Goal: Book appointment/travel/reservation

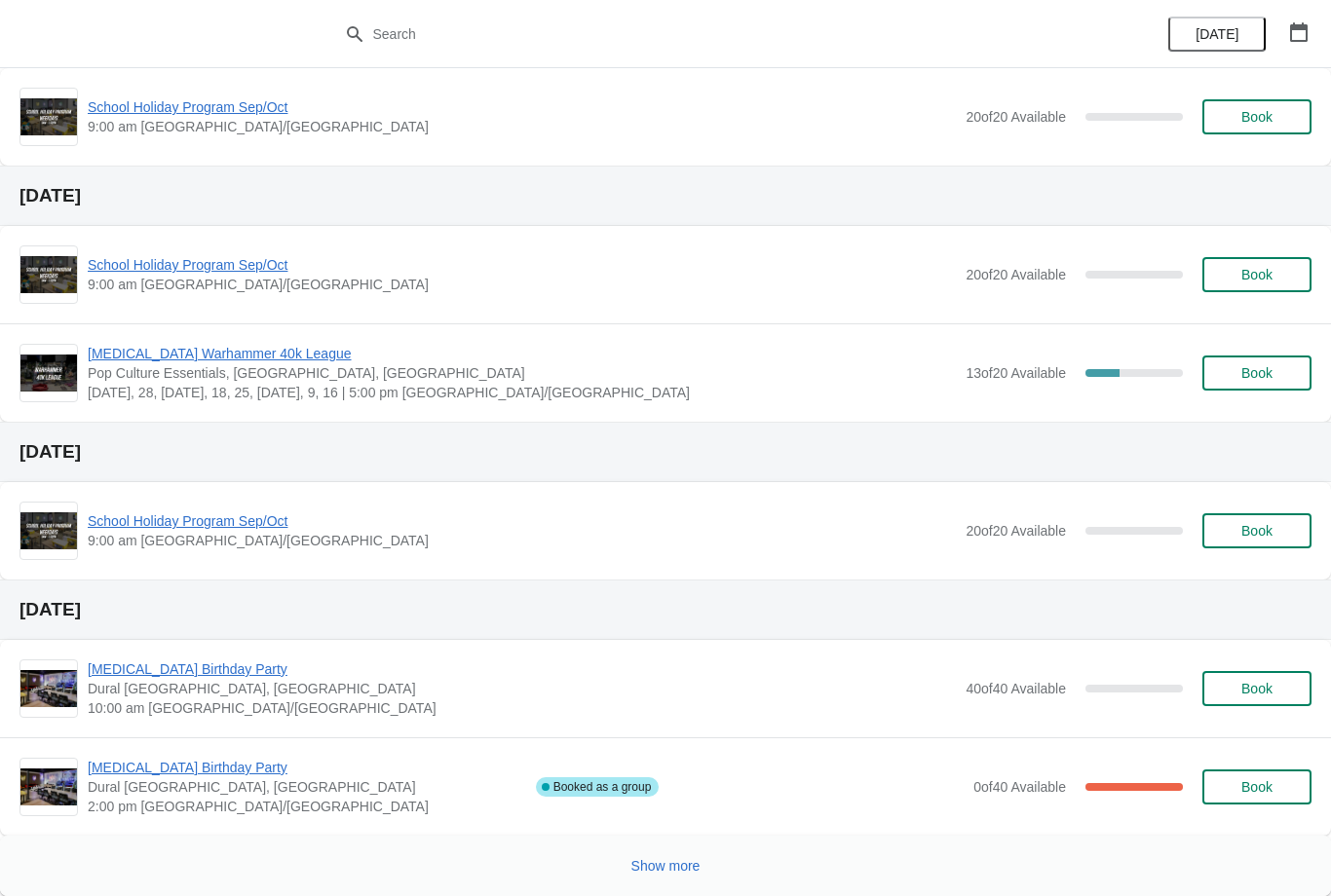
scroll to position [842, 0]
click at [663, 861] on span "Show more" at bounding box center [666, 866] width 69 height 16
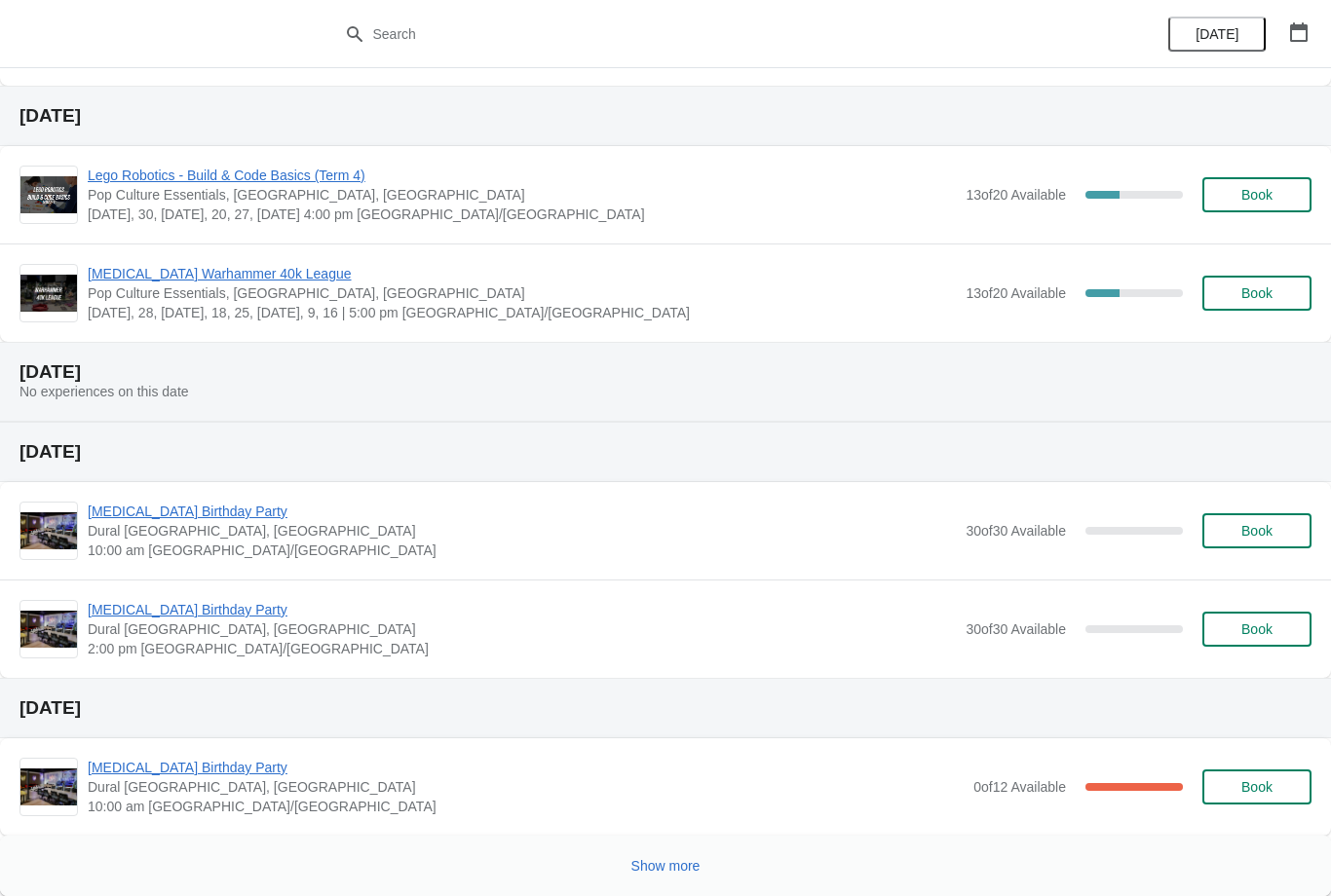
scroll to position [2224, 0]
click at [683, 848] on button "Show more" at bounding box center [666, 865] width 85 height 35
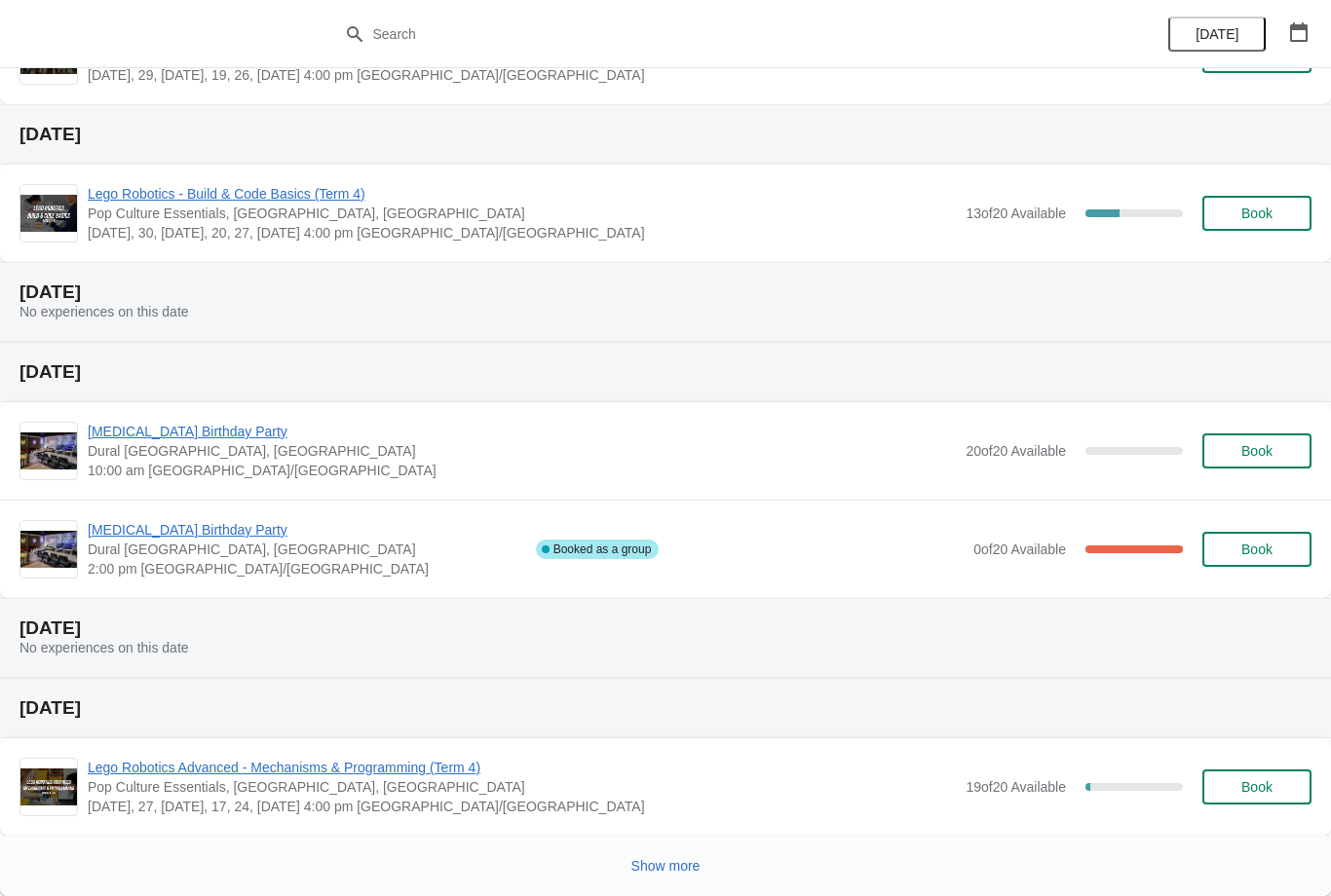
scroll to position [3429, 0]
click at [688, 864] on span "Show more" at bounding box center [666, 866] width 69 height 16
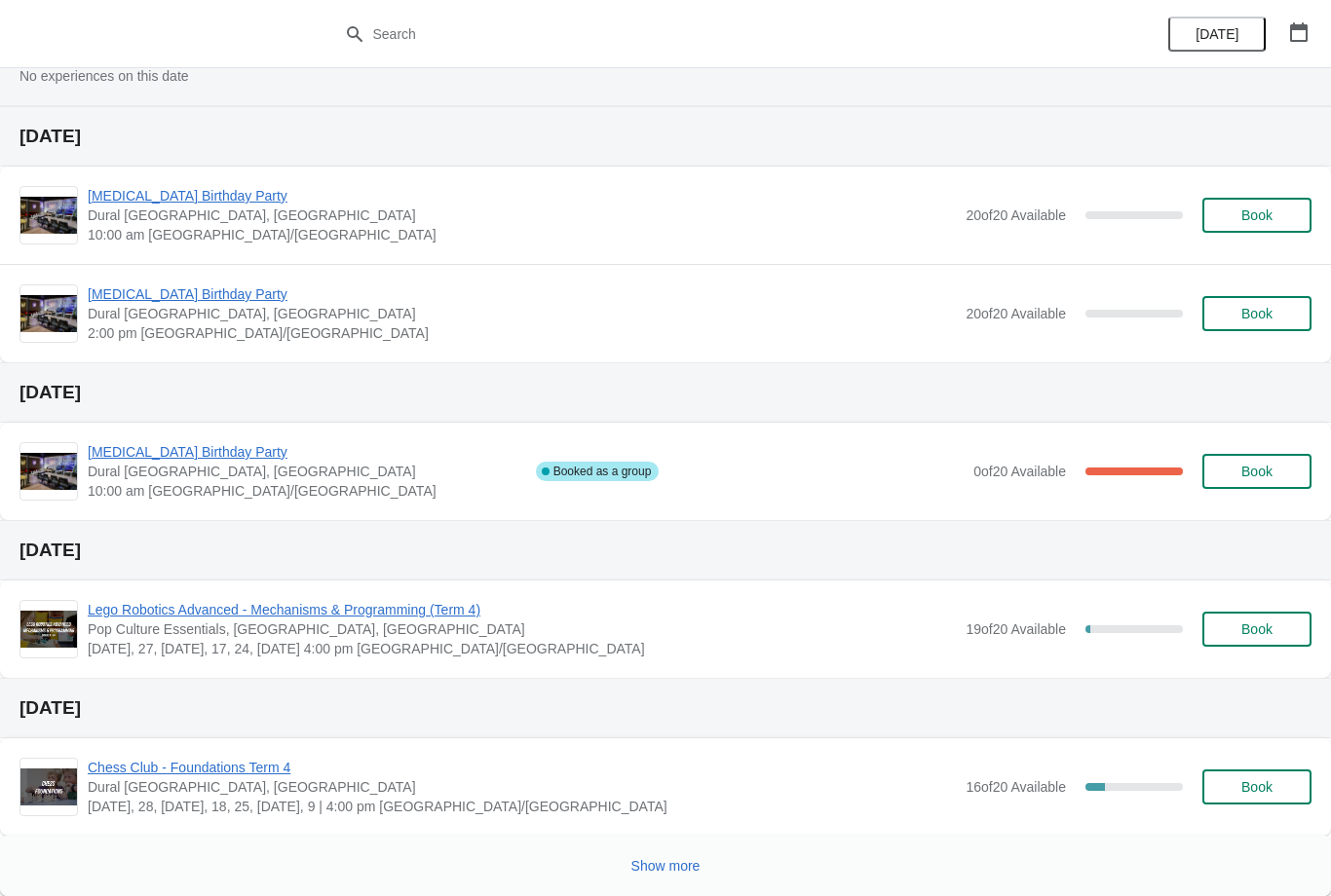
scroll to position [4712, 0]
click at [671, 869] on span "Show more" at bounding box center [666, 866] width 69 height 16
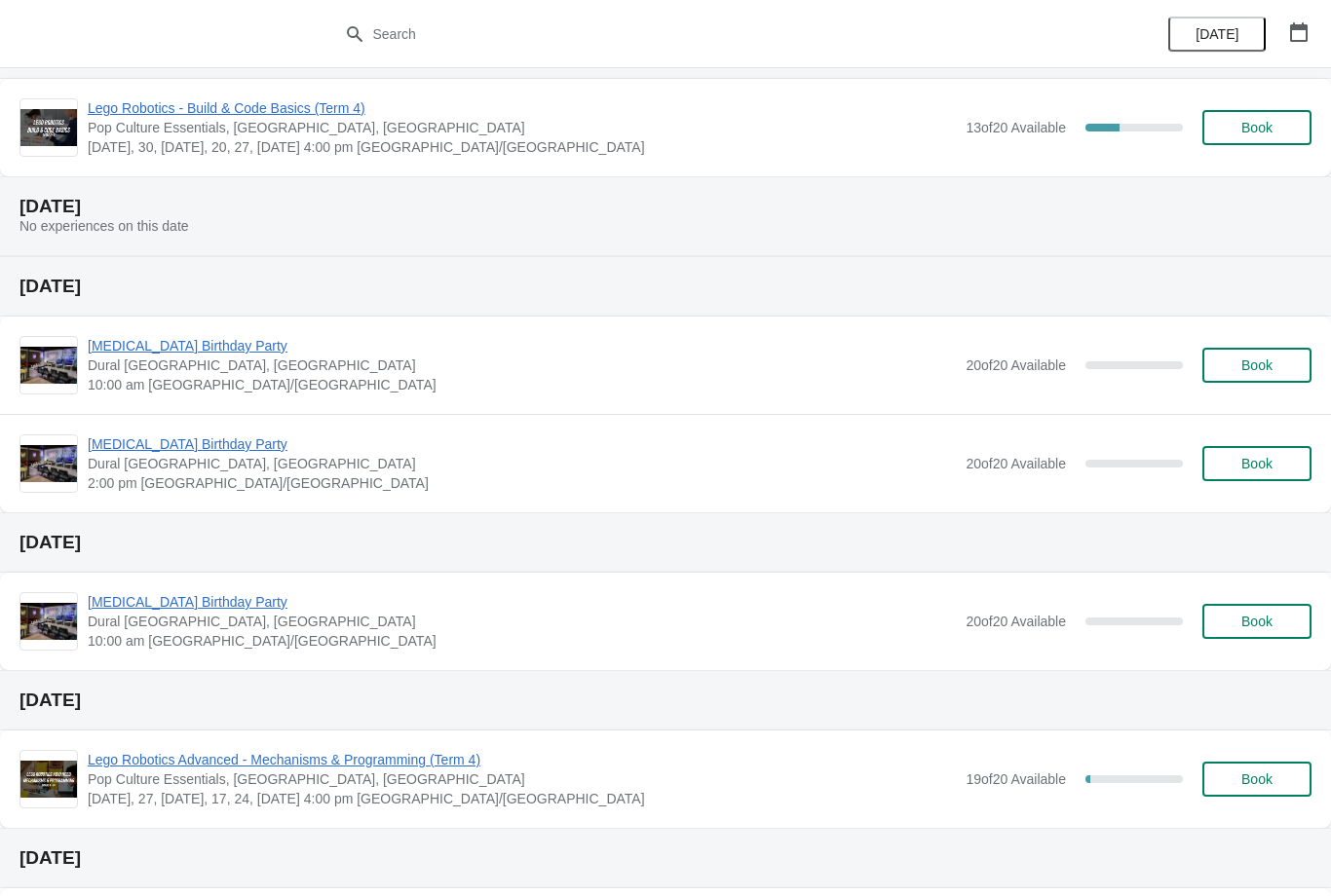
scroll to position [5690, 0]
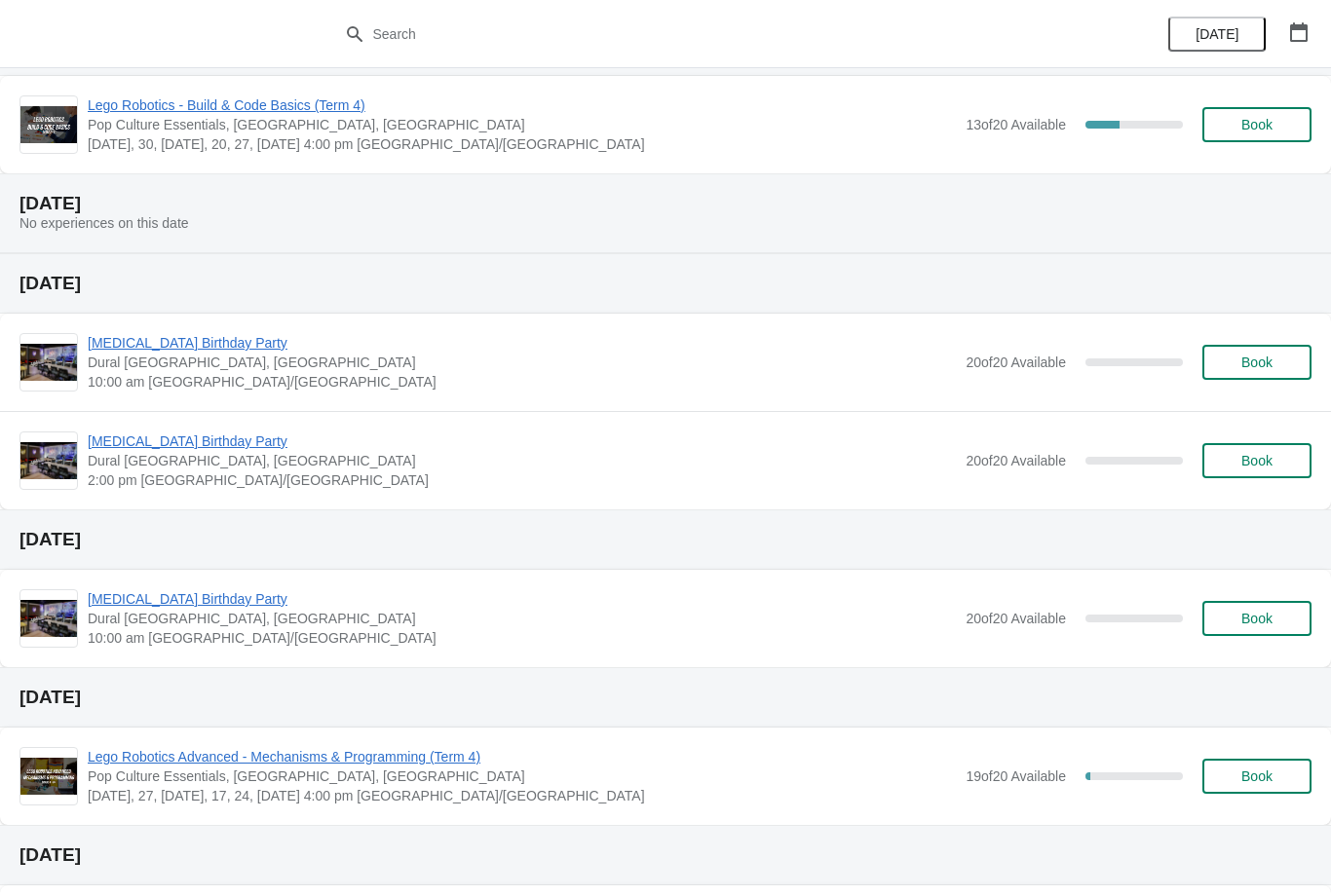
click at [1242, 472] on button "Book" at bounding box center [1257, 460] width 109 height 35
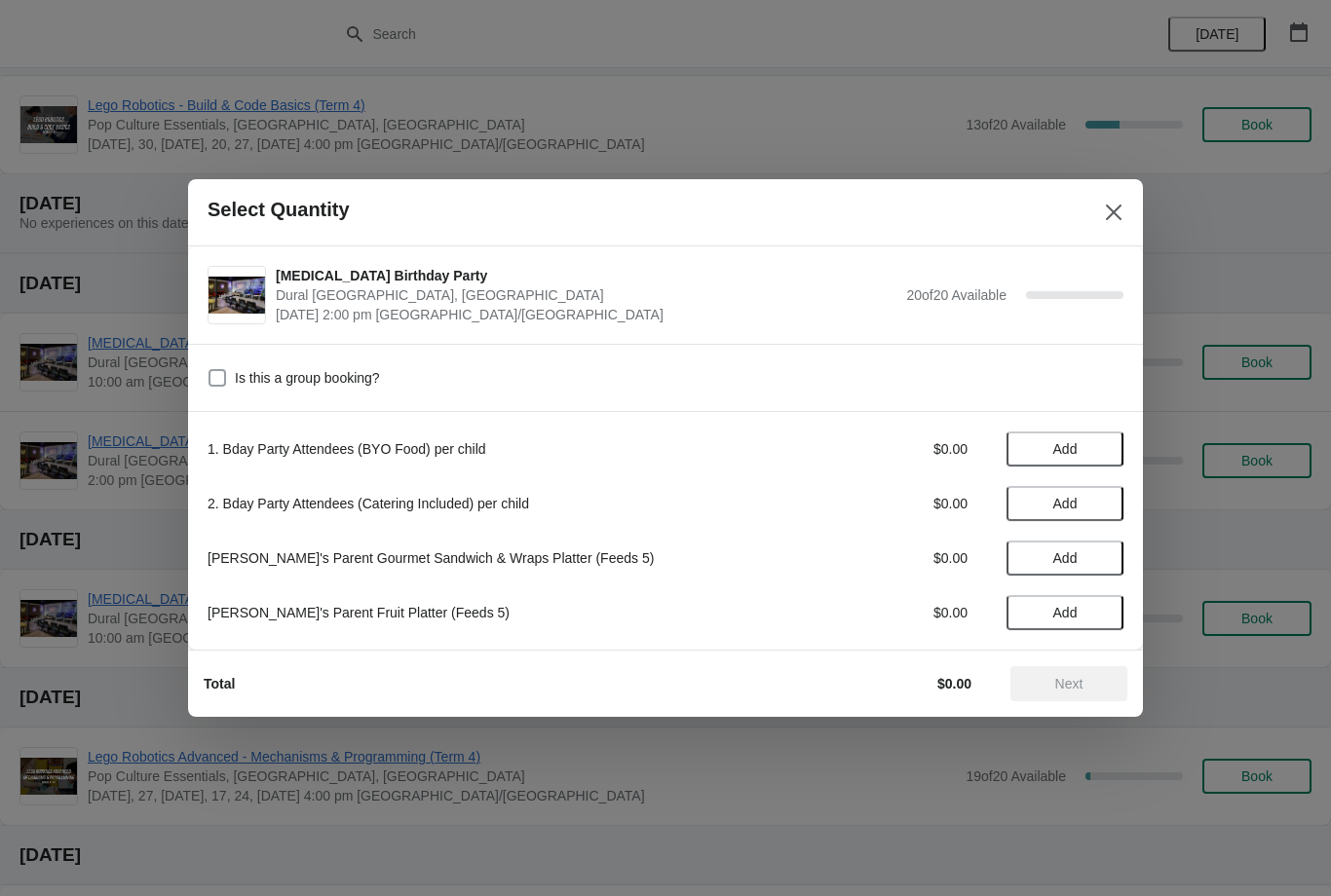
click at [210, 379] on span at bounding box center [218, 378] width 18 height 18
click at [210, 370] on input "Is this a group booking?" at bounding box center [209, 369] width 1 height 1
checkbox input "true"
click at [1054, 448] on span "Add" at bounding box center [1066, 449] width 25 height 16
click at [1093, 447] on icon at bounding box center [1098, 449] width 21 height 21
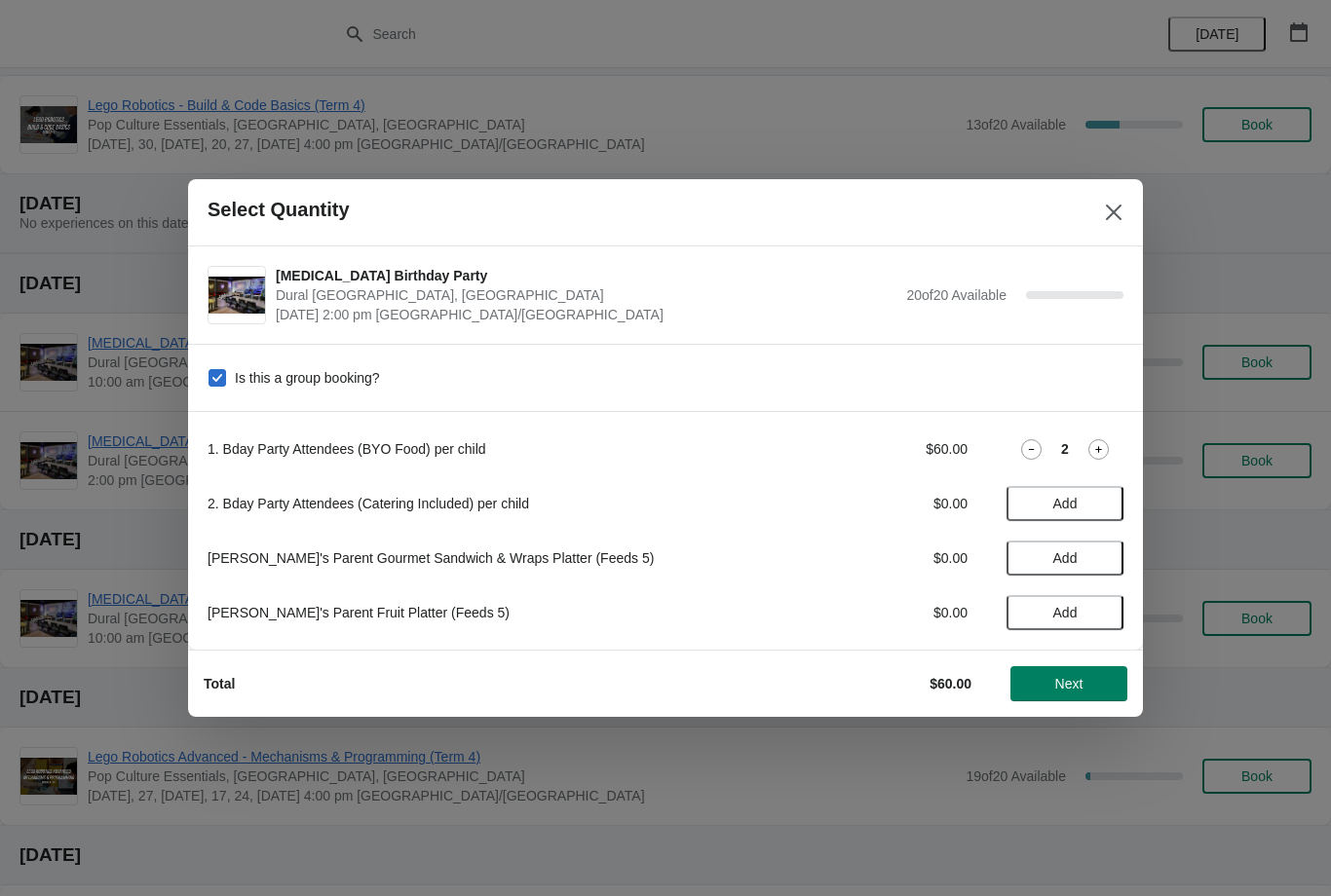
click at [1104, 446] on icon at bounding box center [1098, 449] width 21 height 21
click at [1106, 448] on icon at bounding box center [1098, 449] width 21 height 21
click at [1099, 449] on icon at bounding box center [1098, 449] width 7 height 7
click at [1095, 449] on icon at bounding box center [1098, 449] width 21 height 21
click at [1101, 457] on icon at bounding box center [1098, 449] width 21 height 21
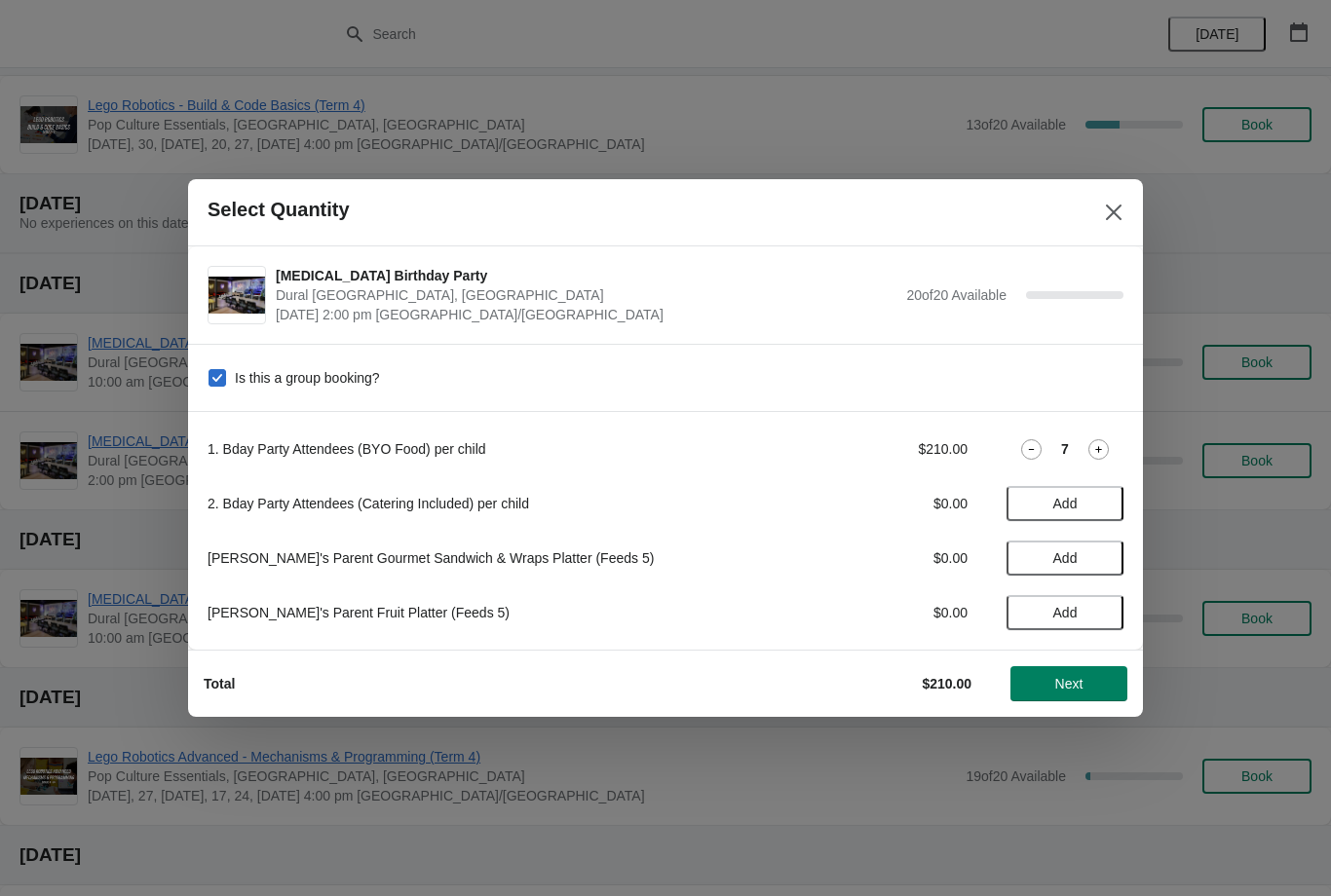
click at [1101, 457] on icon at bounding box center [1098, 449] width 21 height 21
click at [1090, 451] on icon at bounding box center [1098, 449] width 21 height 21
click at [1088, 447] on icon at bounding box center [1098, 449] width 21 height 21
click at [1069, 698] on button "Next" at bounding box center [1069, 683] width 117 height 35
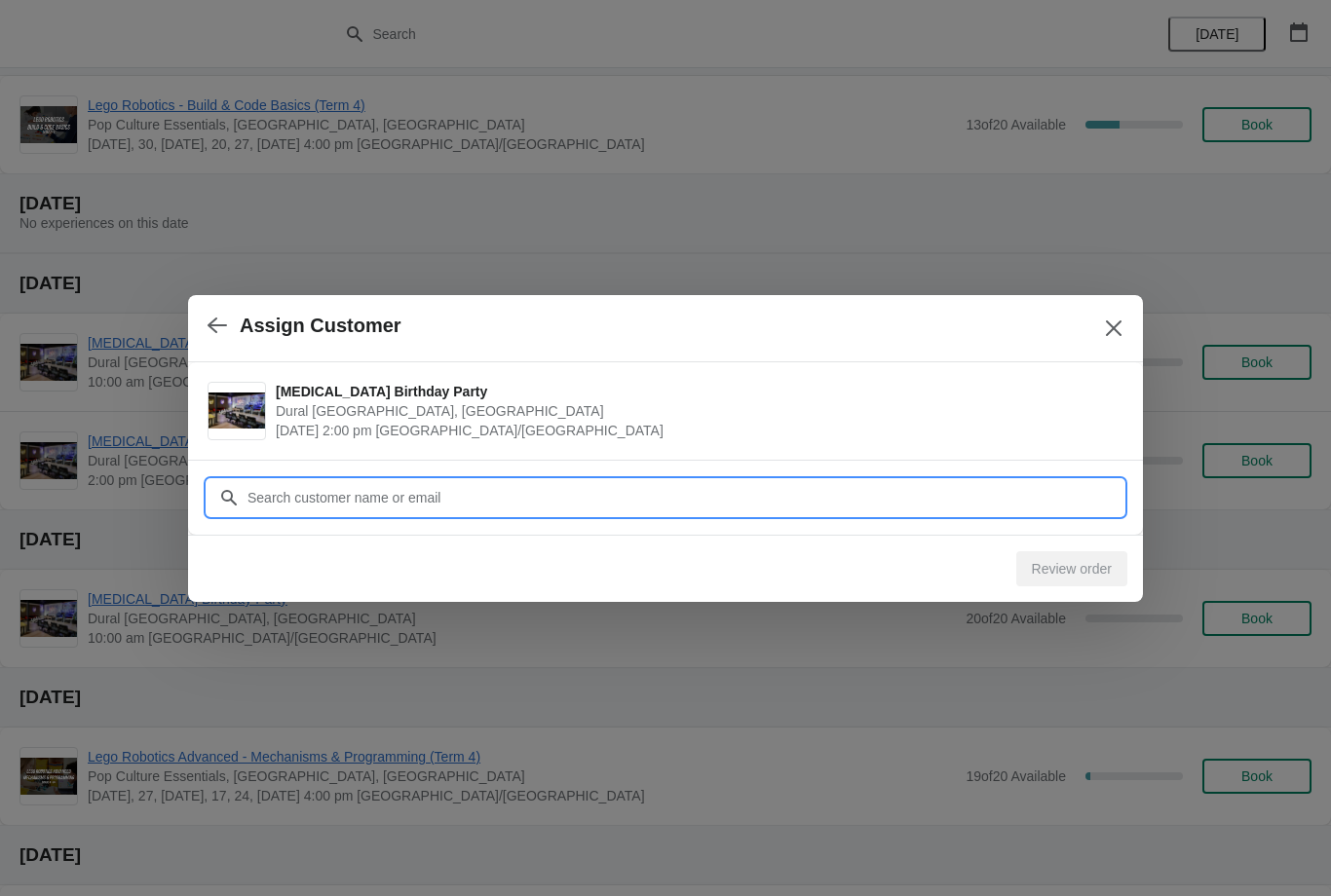
click at [754, 499] on input "Customer" at bounding box center [685, 497] width 877 height 35
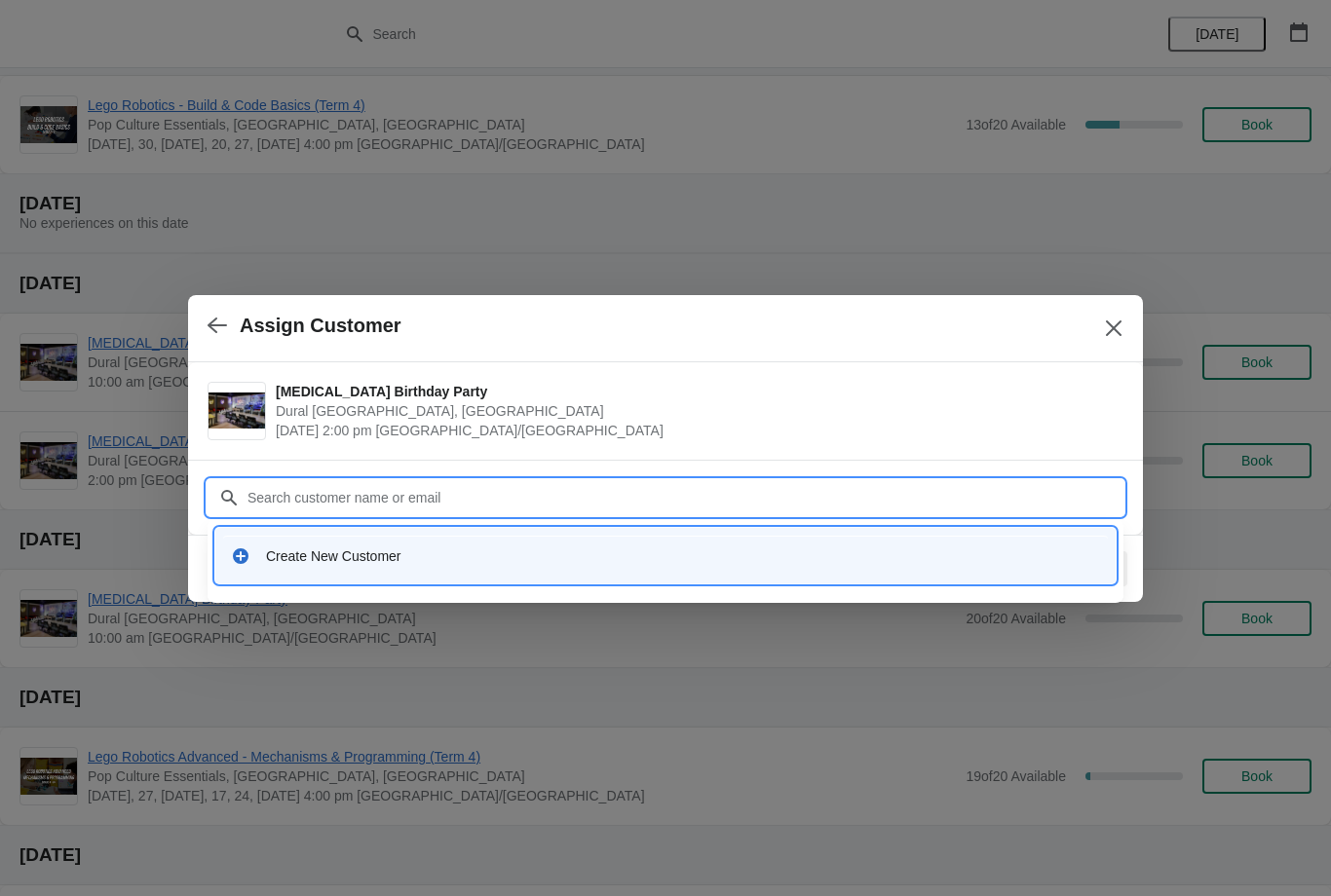
click at [338, 548] on div "Create New Customer" at bounding box center [683, 556] width 834 height 20
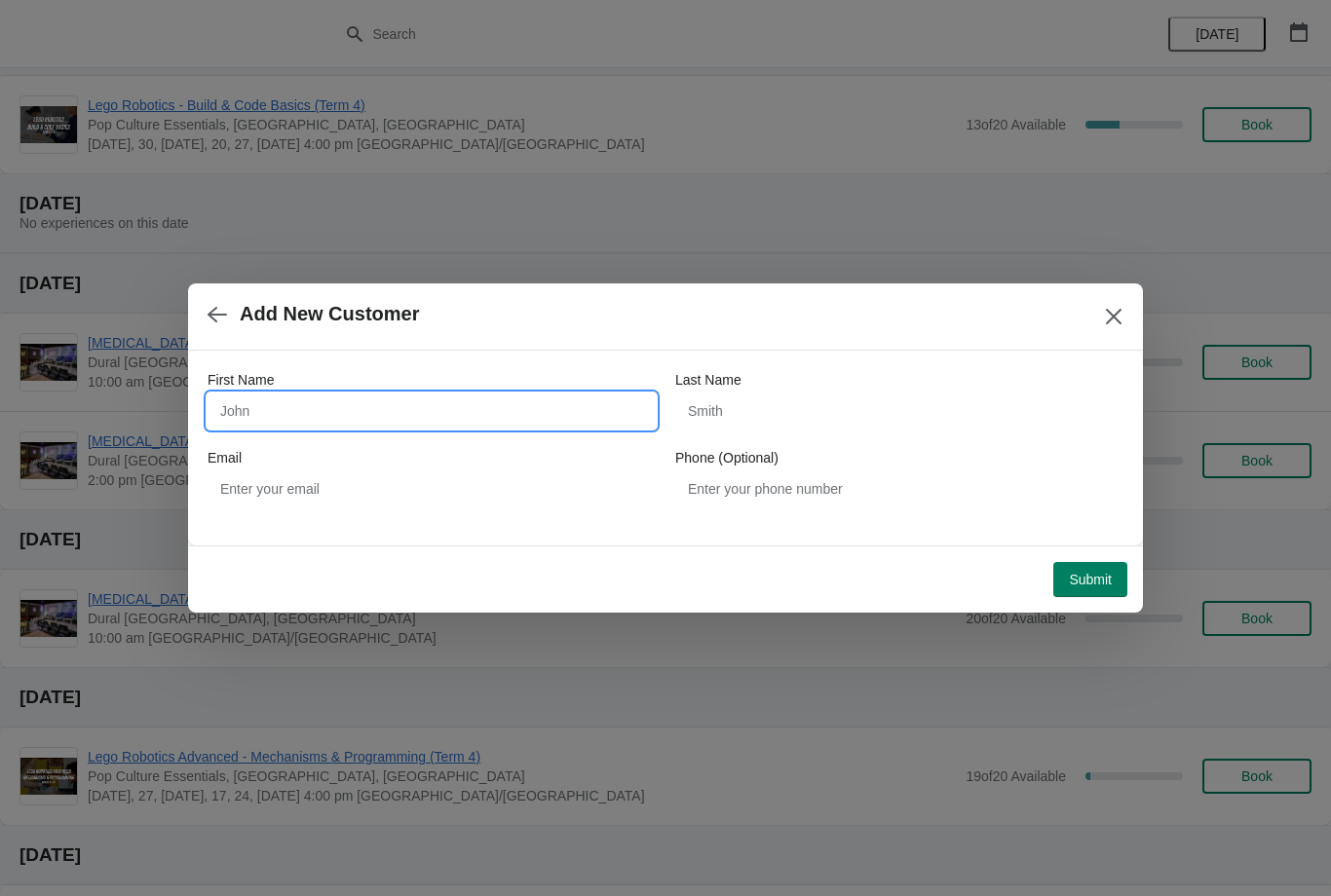
click at [333, 413] on input "First Name" at bounding box center [432, 411] width 449 height 35
type input "[PERSON_NAME]"
click at [932, 416] on input "Last Name" at bounding box center [899, 411] width 449 height 35
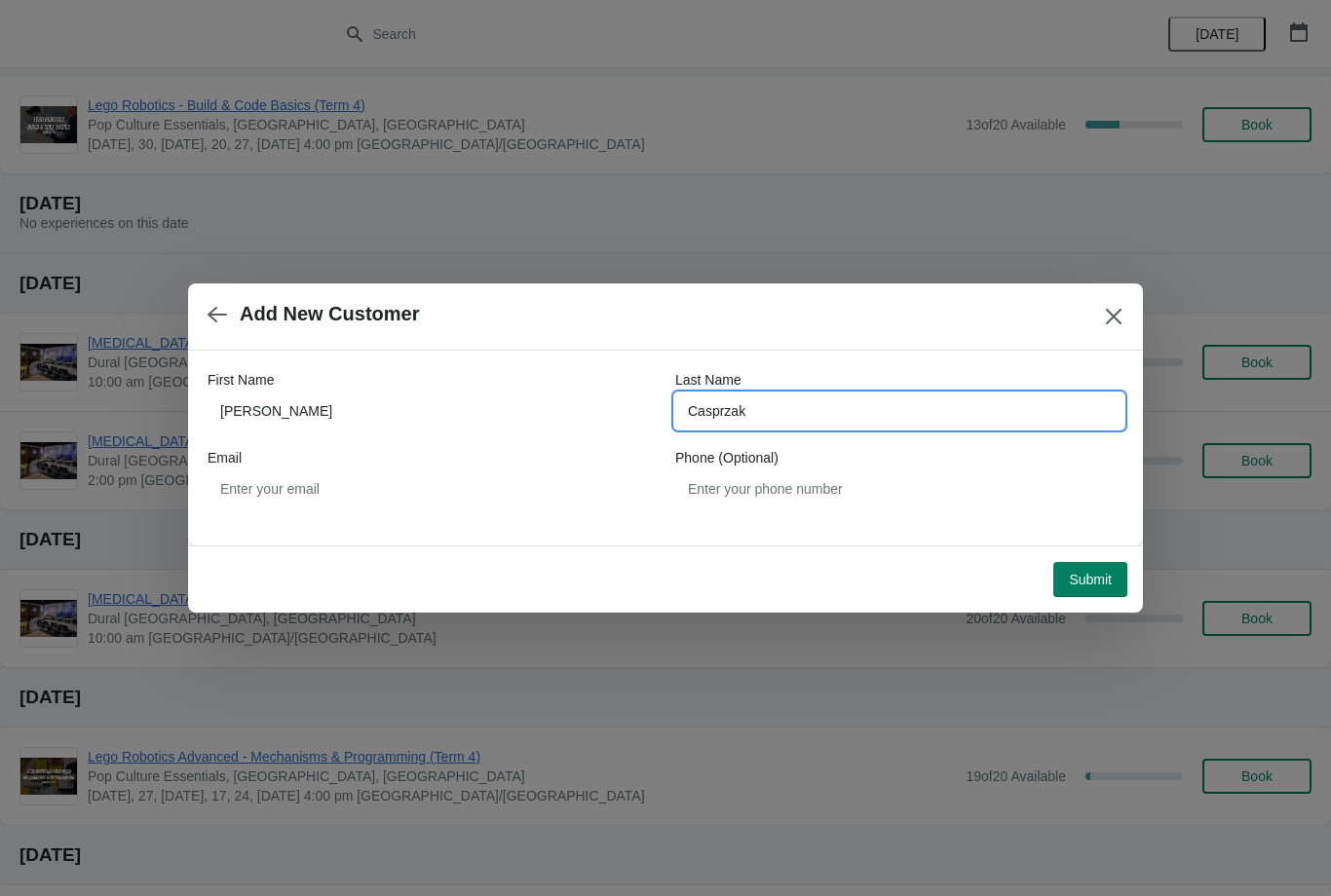
type input "Casprzak"
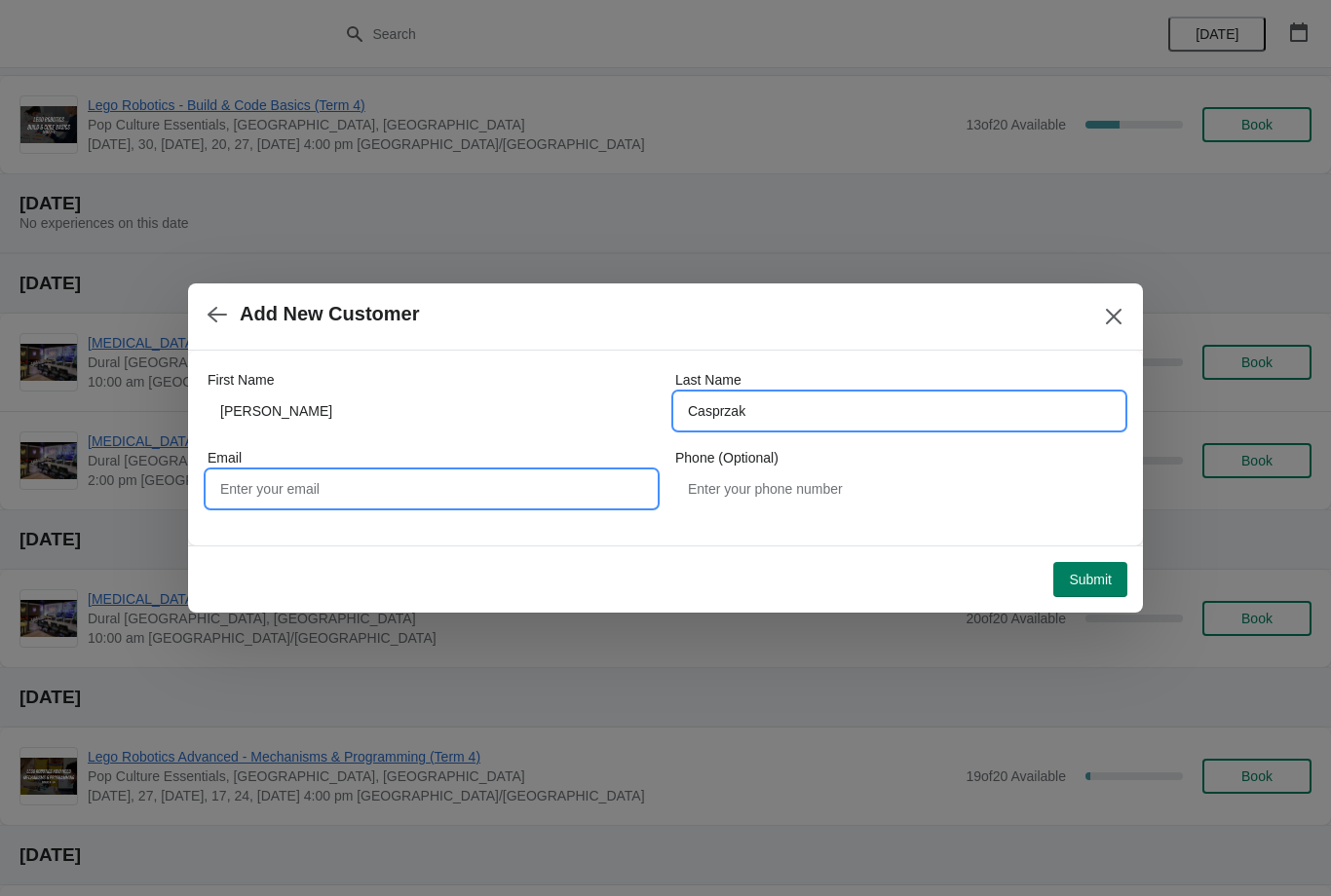
click at [284, 486] on input "Email" at bounding box center [432, 488] width 449 height 35
type input "[EMAIL_ADDRESS][DOMAIN_NAME]"
click at [1085, 562] on button "Submit" at bounding box center [1090, 579] width 74 height 35
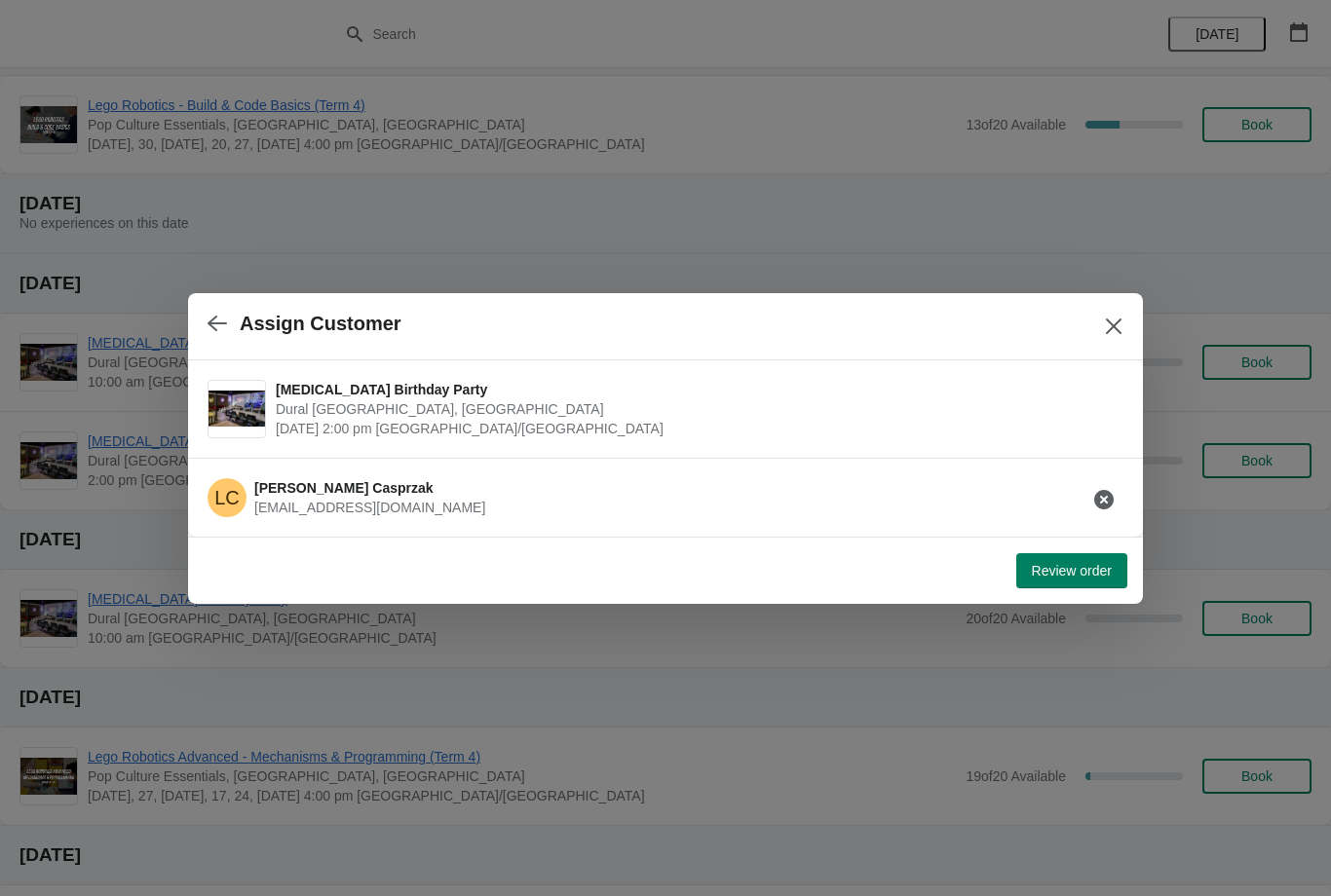
click at [1076, 563] on span "Review order" at bounding box center [1072, 571] width 80 height 16
